Goal: Use online tool/utility: Utilize a website feature to perform a specific function

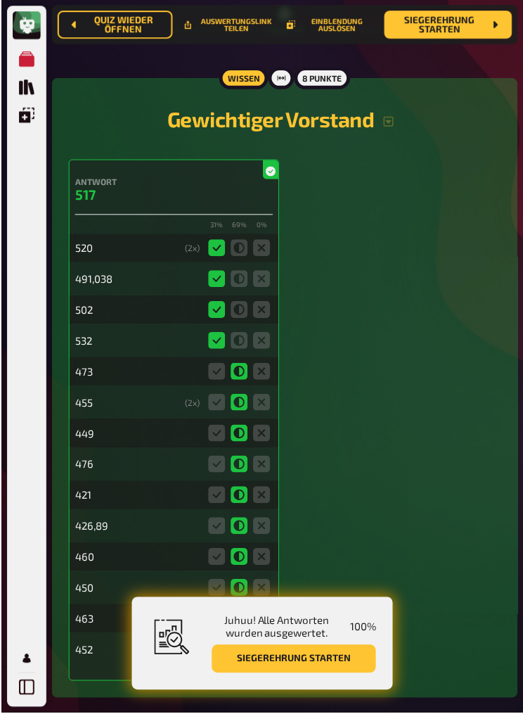
scroll to position [16223, 0]
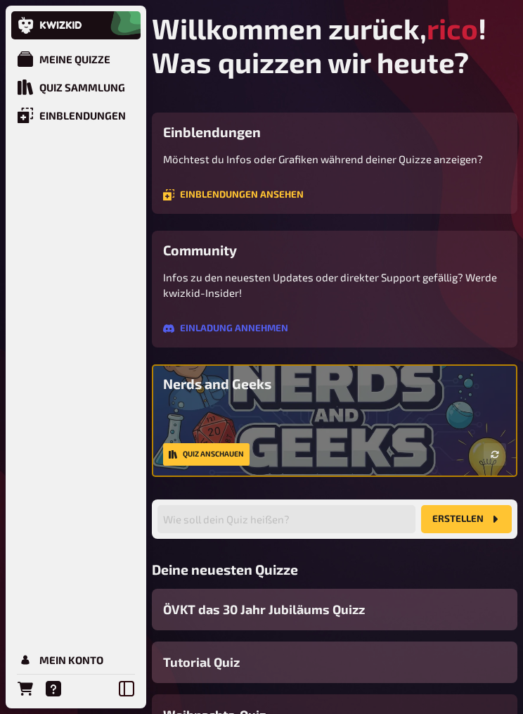
click at [48, 56] on div "Meine Quizze" at bounding box center [74, 59] width 71 height 13
click at [63, 56] on div "Meine Quizze" at bounding box center [74, 59] width 71 height 13
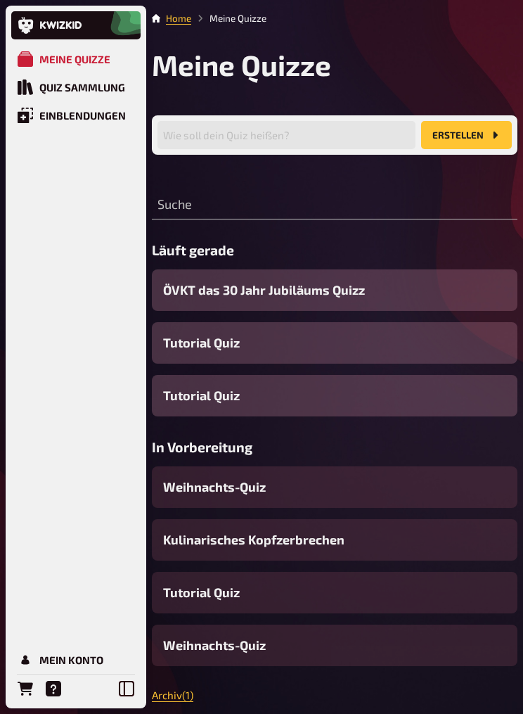
click at [327, 300] on span "ÖVKT das 30 Jahr Jubiläums Quizz" at bounding box center [264, 290] width 202 height 19
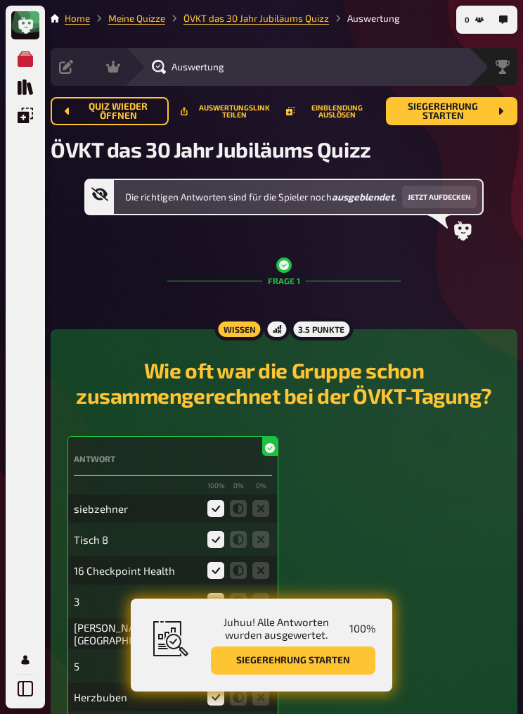
click at [516, 66] on div "Siegerehrung" at bounding box center [502, 67] width 30 height 14
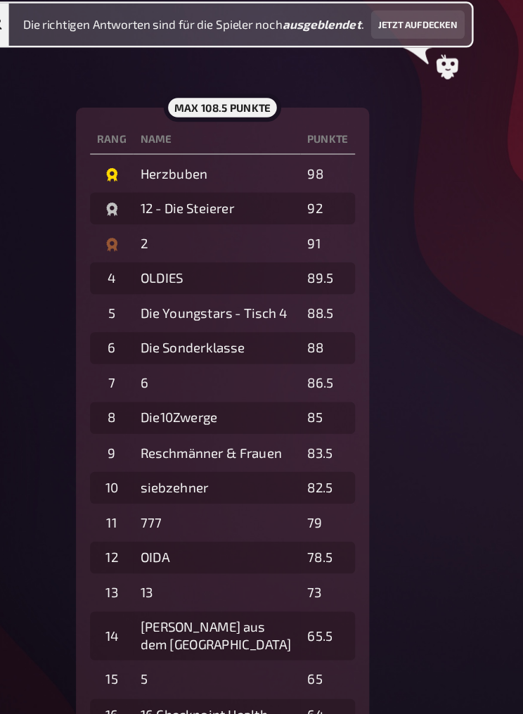
scroll to position [379, 0]
